Goal: Task Accomplishment & Management: Use online tool/utility

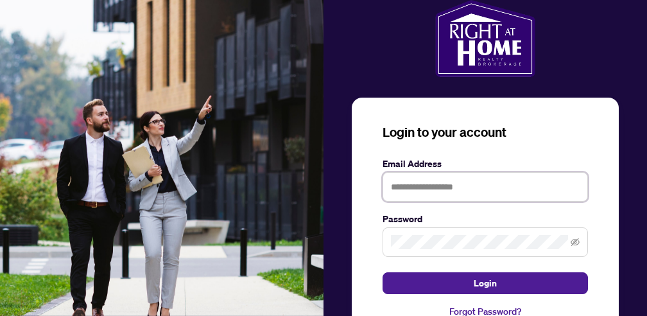
type input "**********"
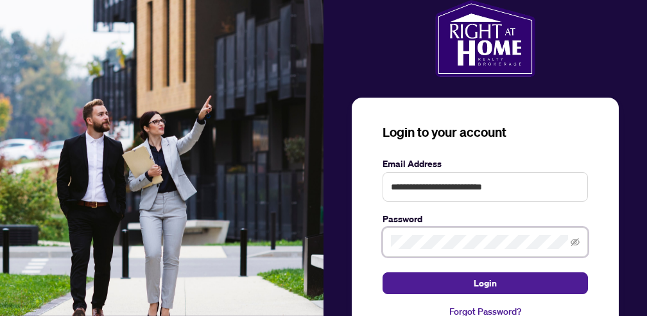
click at [485, 282] on button "Login" at bounding box center [484, 283] width 205 height 22
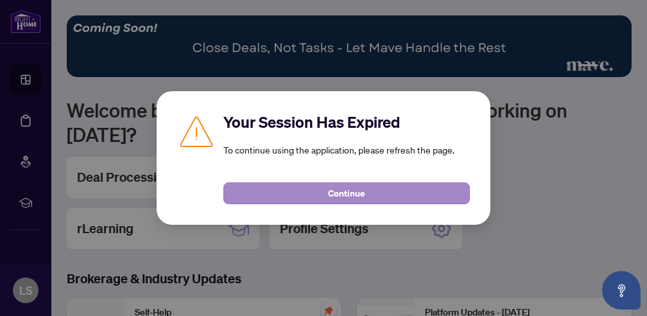
click at [327, 198] on button "Continue" at bounding box center [346, 193] width 246 height 22
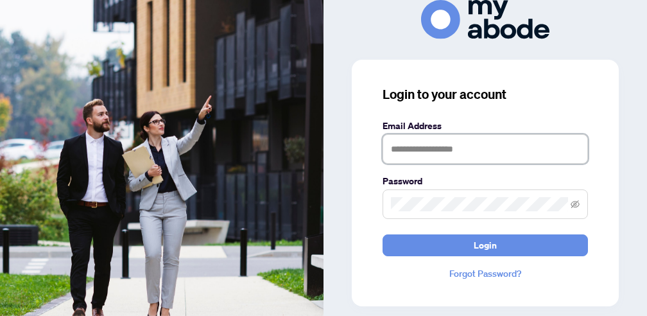
type input "**********"
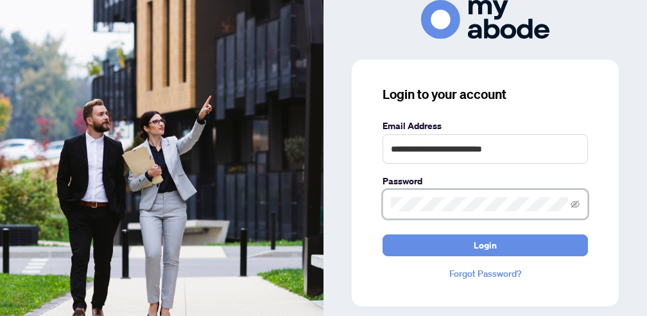
click at [485, 244] on button "Login" at bounding box center [484, 245] width 205 height 22
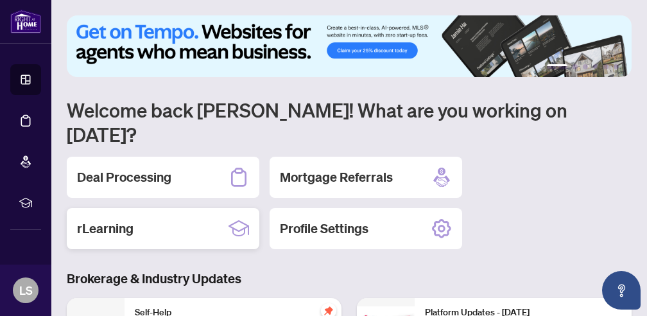
click at [133, 219] on h2 "rLearning" at bounding box center [105, 228] width 56 height 18
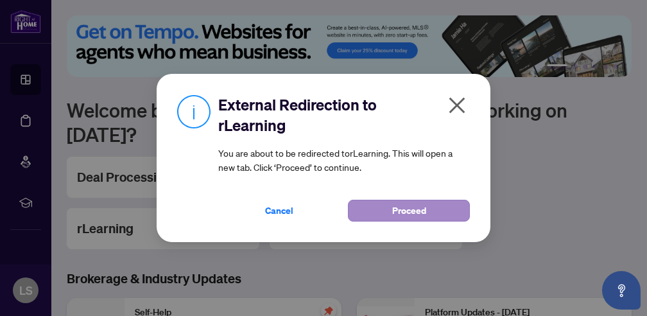
click at [438, 204] on button "Proceed" at bounding box center [409, 211] width 122 height 22
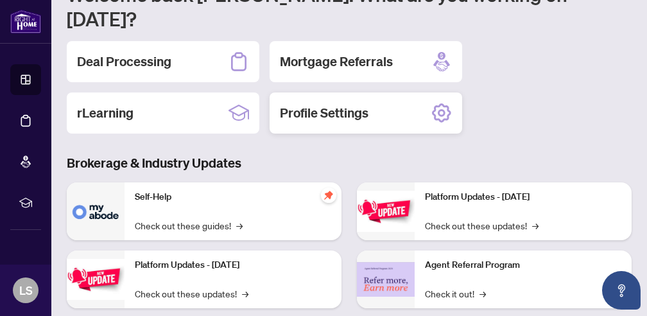
scroll to position [125, 0]
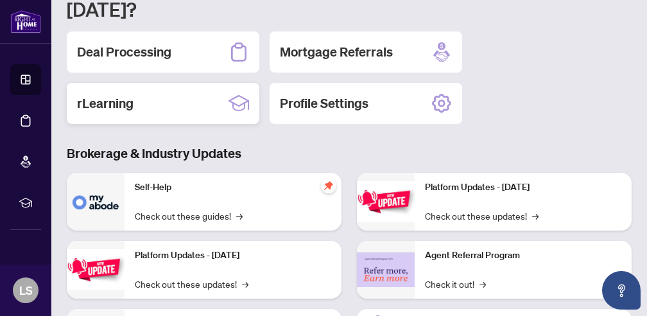
click at [109, 94] on h2 "rLearning" at bounding box center [105, 103] width 56 height 18
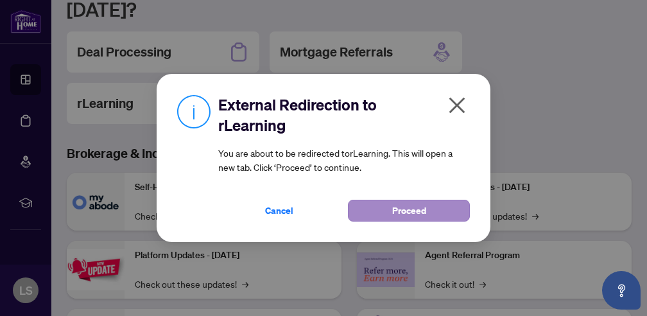
click at [411, 212] on span "Proceed" at bounding box center [409, 210] width 34 height 21
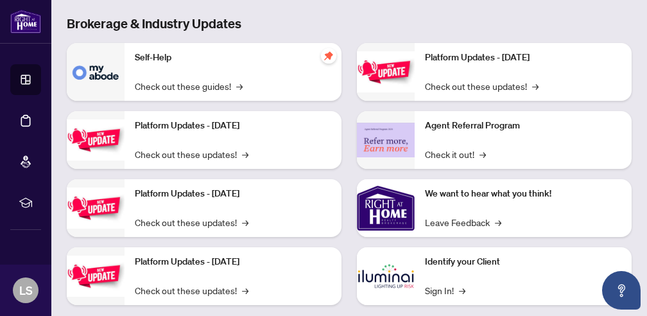
scroll to position [254, 0]
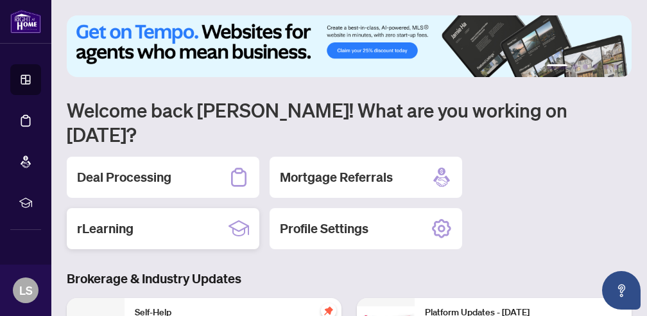
click at [121, 219] on h2 "rLearning" at bounding box center [105, 228] width 56 height 18
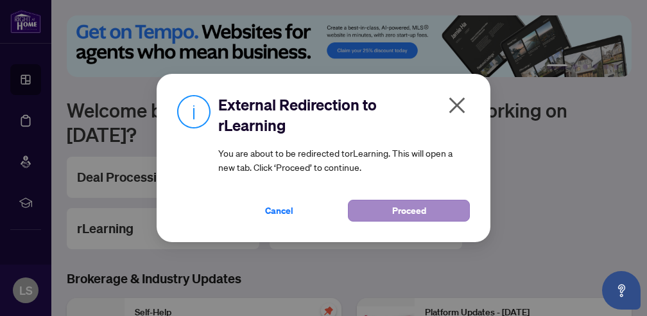
click at [411, 214] on span "Proceed" at bounding box center [409, 210] width 34 height 21
